Goal: Obtain resource: Download file/media

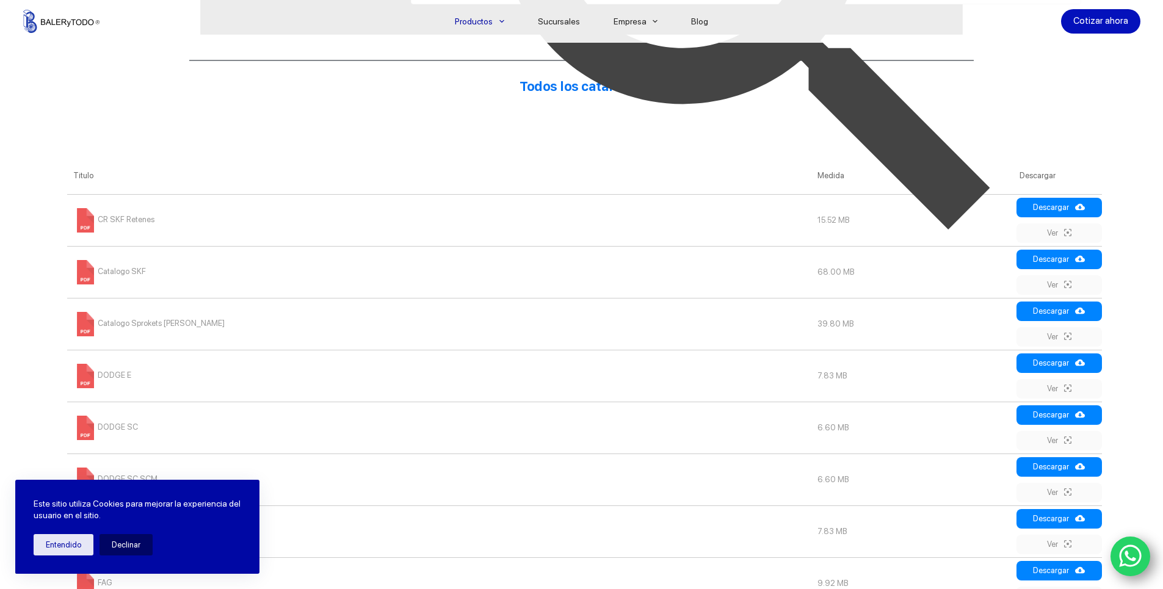
scroll to position [488, 0]
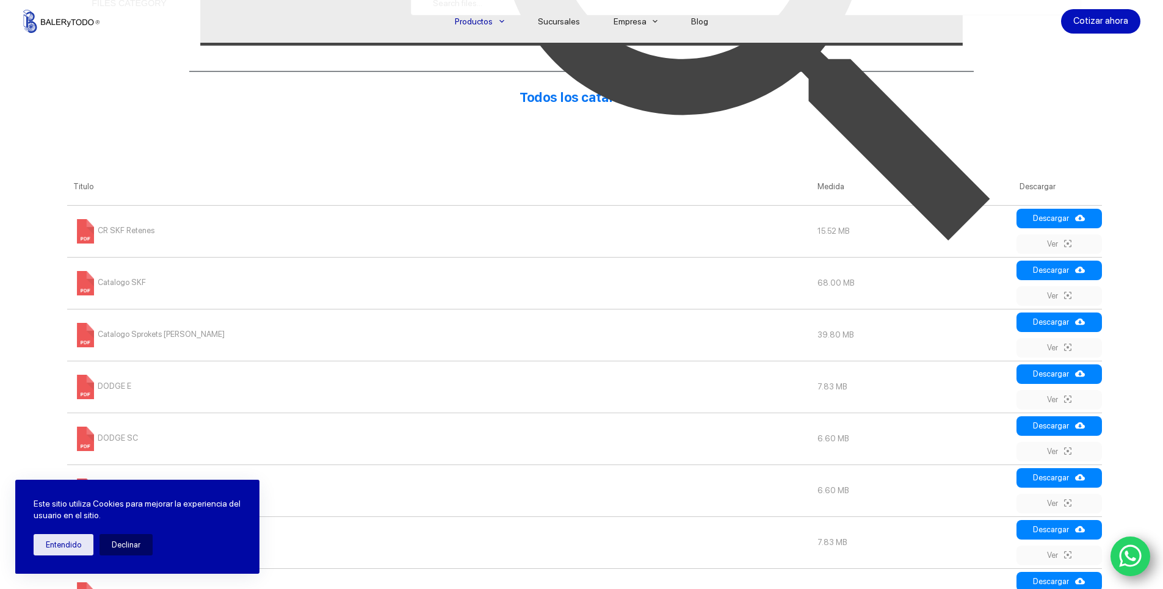
click at [1062, 217] on img at bounding box center [752, 3] width 671 height 671
click at [1057, 243] on img at bounding box center [752, 3] width 671 height 671
click at [1080, 220] on img at bounding box center [752, 3] width 671 height 671
click at [1038, 233] on img at bounding box center [752, 3] width 671 height 671
click at [1035, 220] on img at bounding box center [752, 3] width 671 height 671
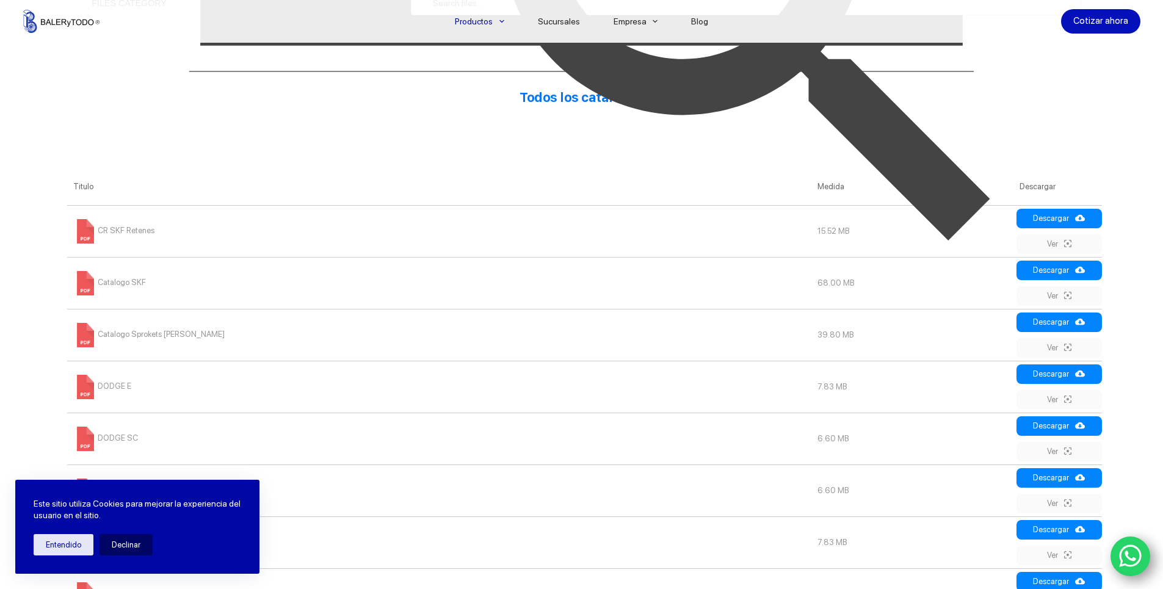
click at [1035, 220] on img at bounding box center [752, 3] width 671 height 671
click at [1066, 214] on img at bounding box center [752, 3] width 671 height 671
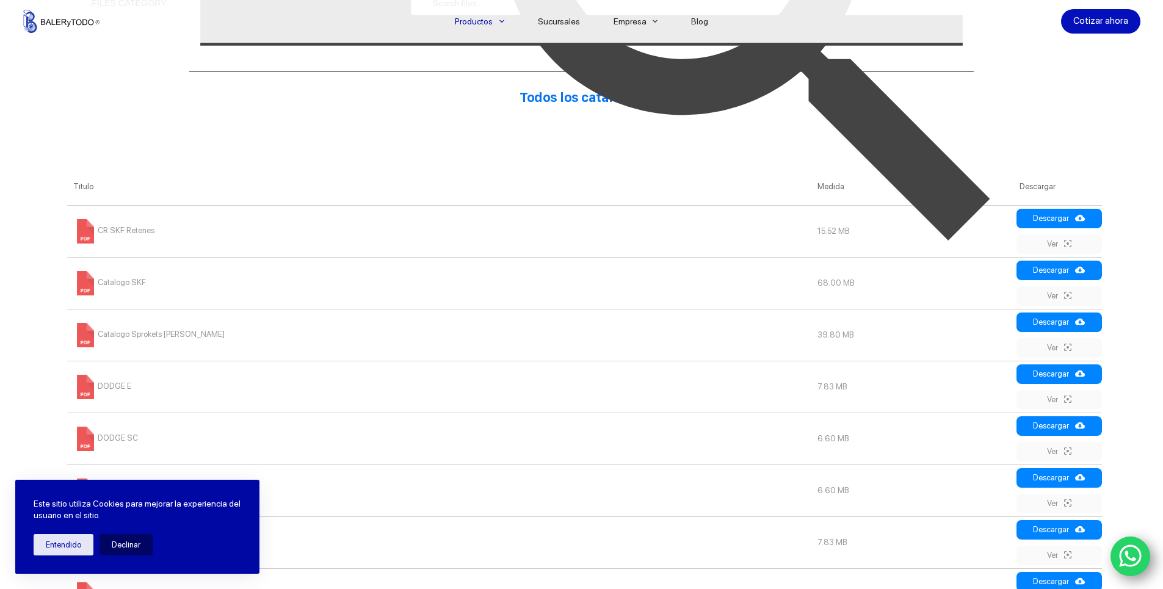
click at [1065, 214] on img at bounding box center [752, 3] width 671 height 671
drag, startPoint x: 1065, startPoint y: 215, endPoint x: 1058, endPoint y: 220, distance: 8.3
click at [1058, 220] on img at bounding box center [752, 3] width 671 height 671
drag, startPoint x: 1058, startPoint y: 220, endPoint x: 695, endPoint y: 207, distance: 362.8
click at [1057, 219] on img at bounding box center [752, 3] width 671 height 671
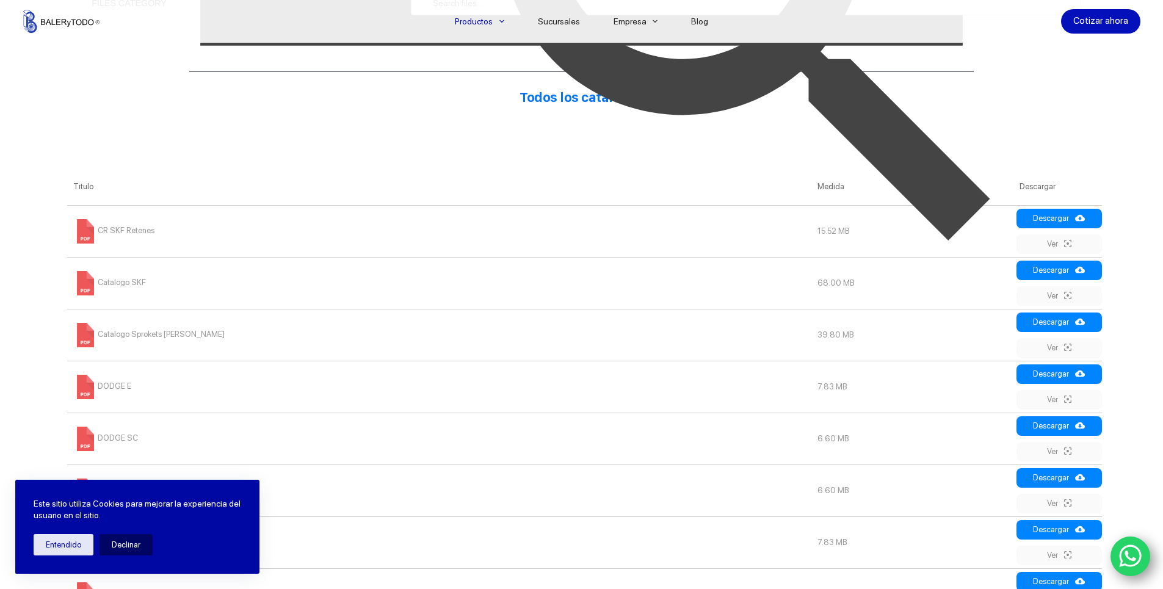
click at [123, 240] on td "CR SKF Retenes" at bounding box center [439, 231] width 744 height 52
click at [126, 237] on td "CR SKF Retenes" at bounding box center [439, 231] width 744 height 52
drag, startPoint x: 126, startPoint y: 237, endPoint x: 98, endPoint y: 235, distance: 27.6
click at [98, 234] on span "CR SKF Retenes" at bounding box center [113, 230] width 81 height 9
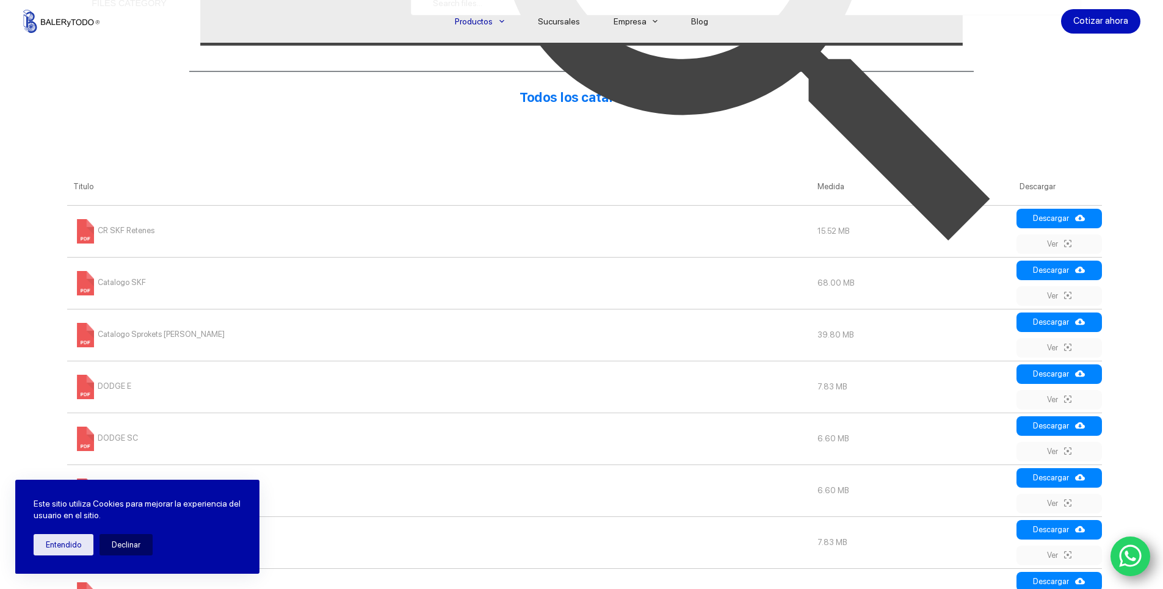
click at [105, 227] on span "CR SKF Retenes" at bounding box center [113, 230] width 81 height 9
click at [109, 228] on span "CR SKF Retenes" at bounding box center [113, 230] width 81 height 9
drag, startPoint x: 109, startPoint y: 228, endPoint x: 362, endPoint y: 285, distance: 259.0
click at [362, 285] on td "Catalogo SKF" at bounding box center [439, 283] width 744 height 52
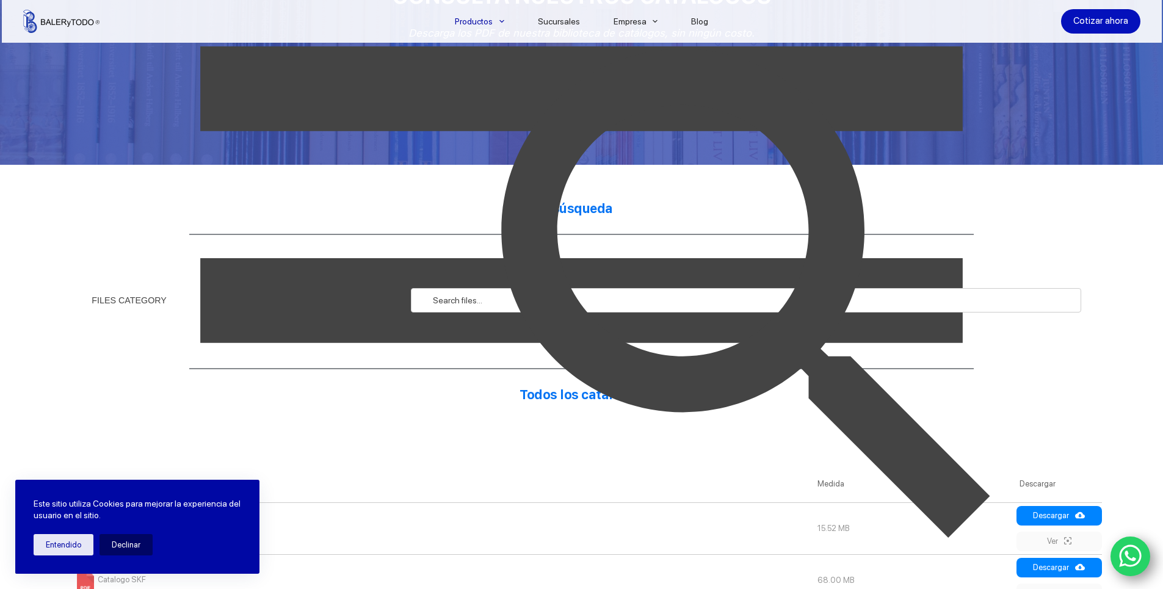
scroll to position [190, 0]
